Goal: Task Accomplishment & Management: Use online tool/utility

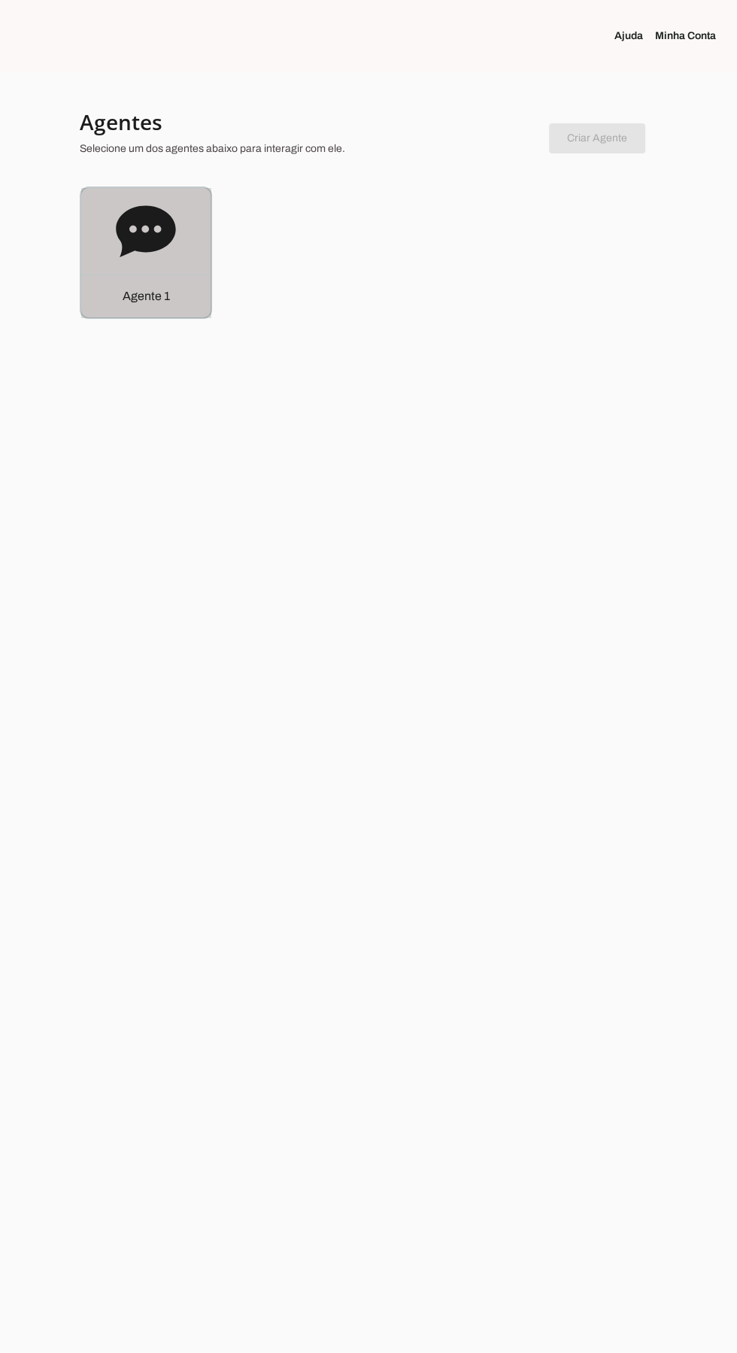
click at [135, 264] on div "Agente 1" at bounding box center [145, 252] width 129 height 129
